Goal: Navigation & Orientation: Find specific page/section

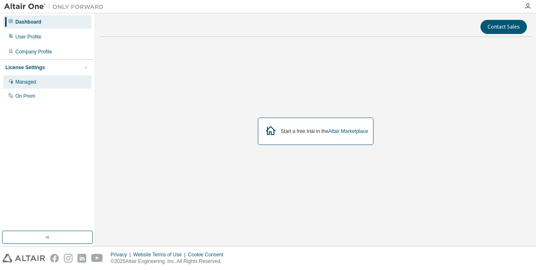
click at [28, 83] on div "Managed" at bounding box center [25, 82] width 21 height 7
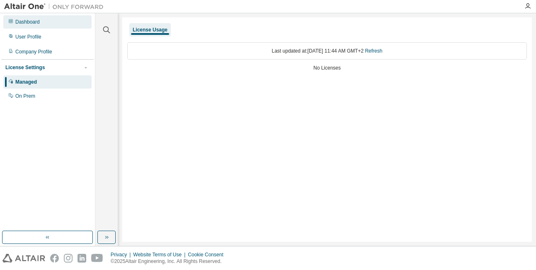
click at [29, 22] on div "Dashboard" at bounding box center [27, 22] width 24 height 7
